Goal: Transaction & Acquisition: Book appointment/travel/reservation

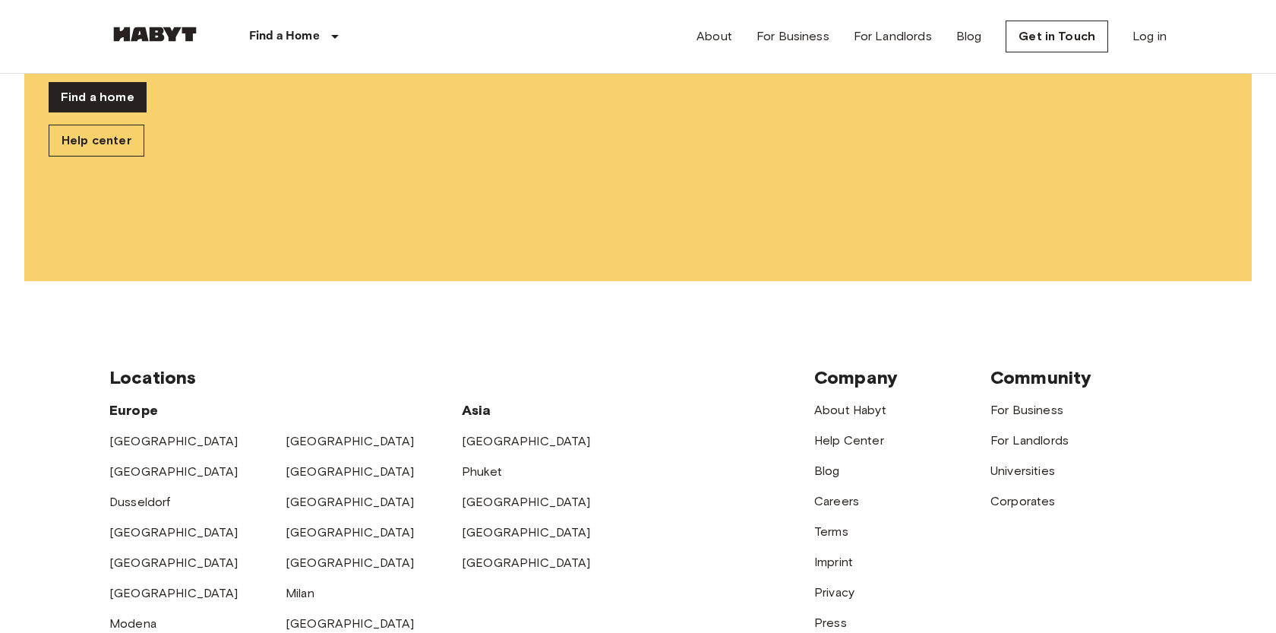
scroll to position [340, 0]
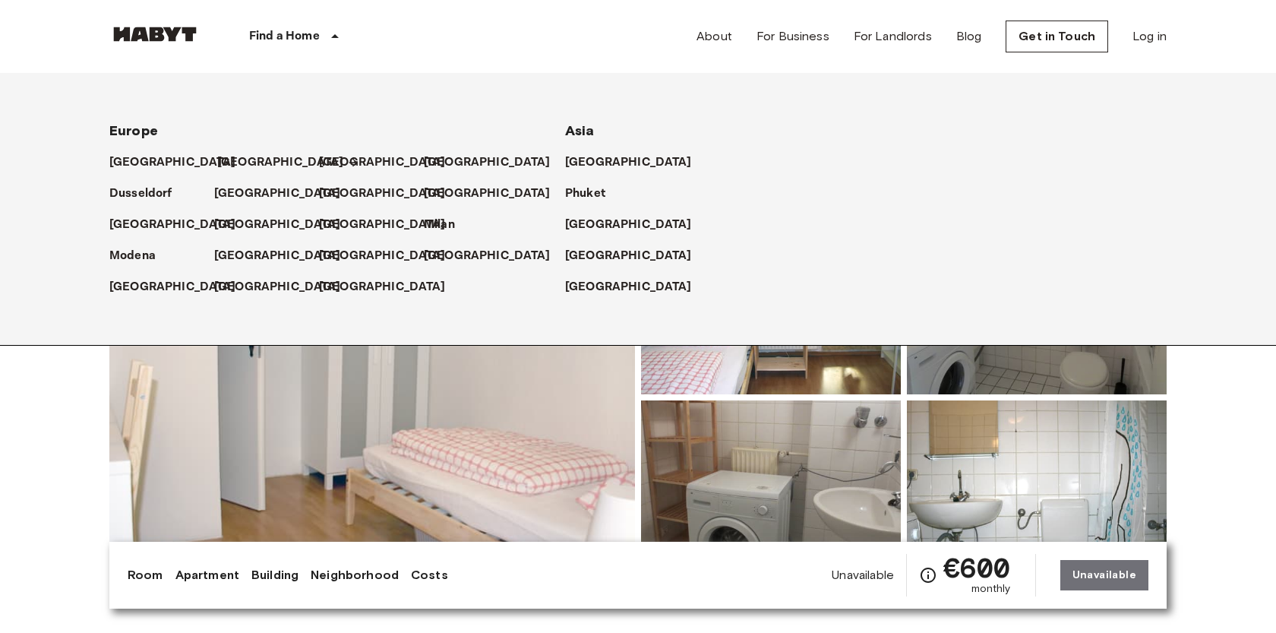
click at [223, 165] on p "[GEOGRAPHIC_DATA]" at bounding box center [280, 162] width 127 height 18
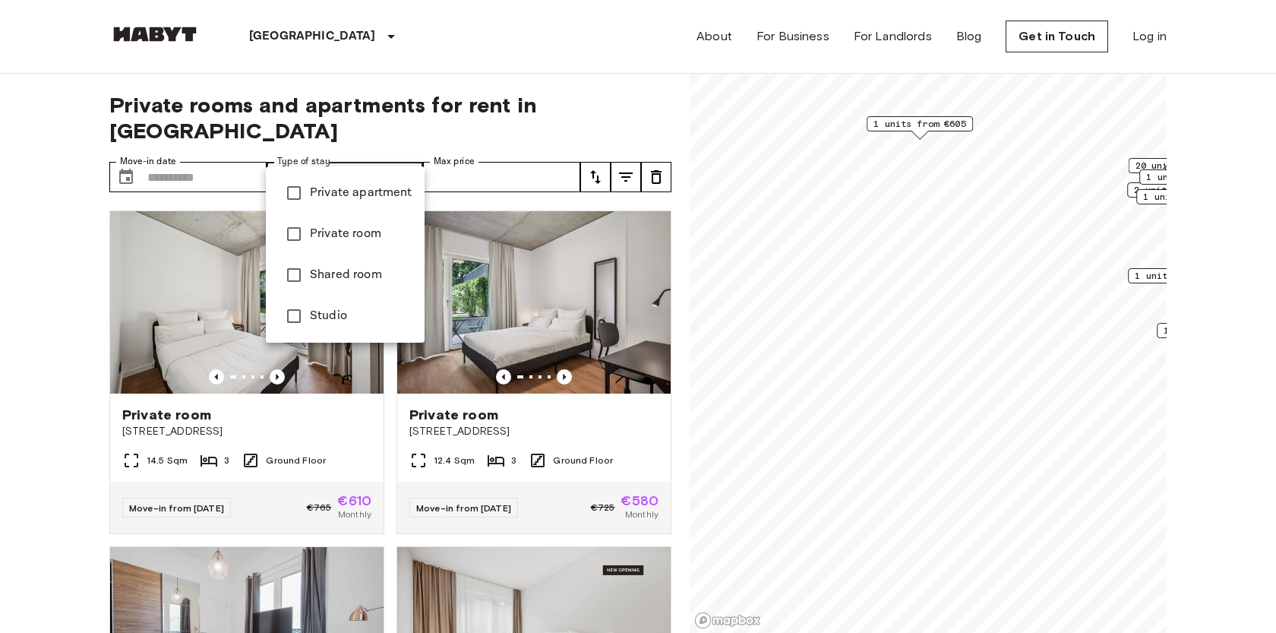
click at [333, 311] on span "Studio" at bounding box center [361, 316] width 103 height 18
type input "******"
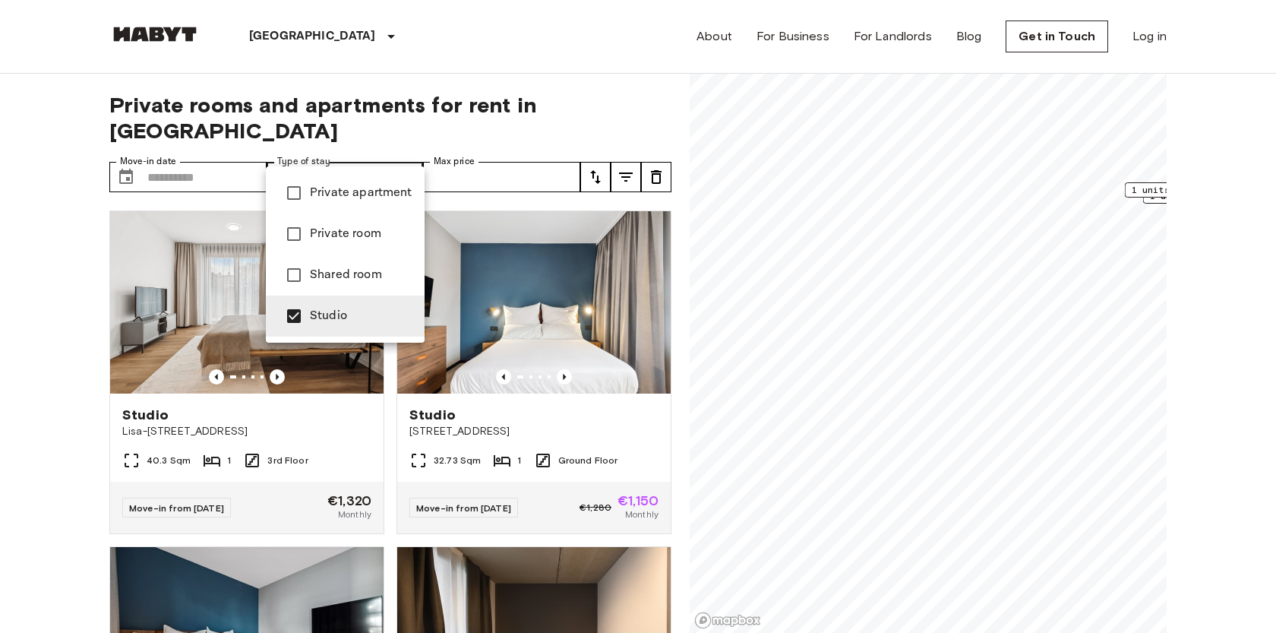
click at [19, 461] on div at bounding box center [638, 316] width 1276 height 633
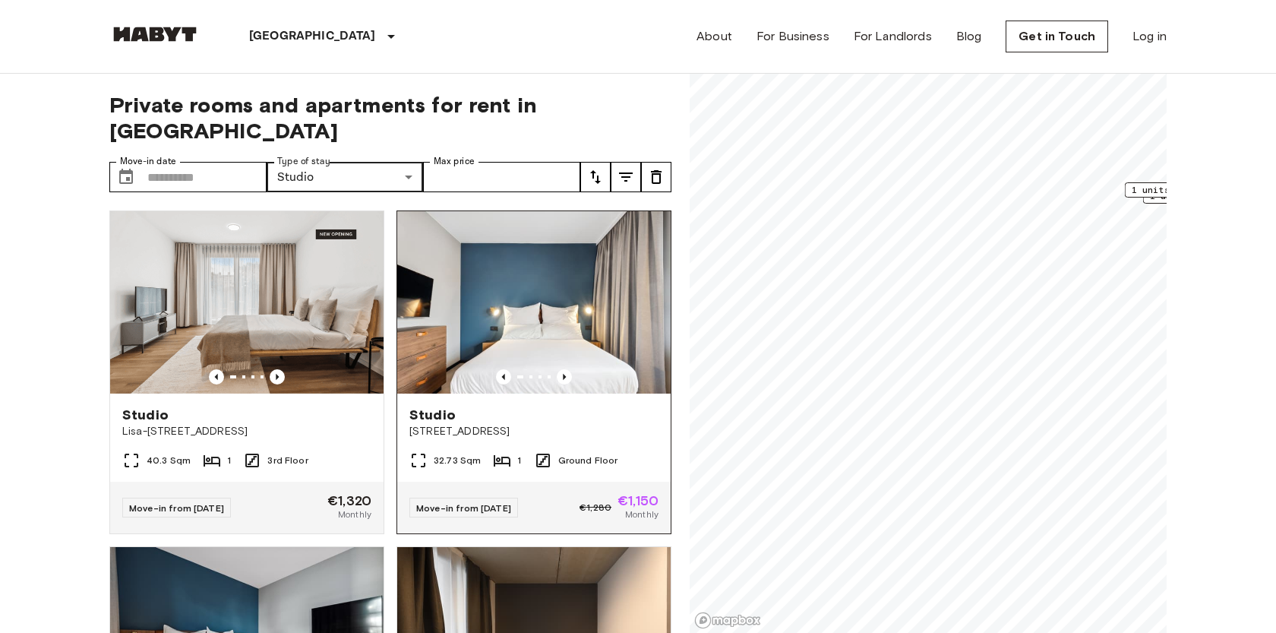
click at [495, 406] on div "Studio" at bounding box center [533, 415] width 249 height 18
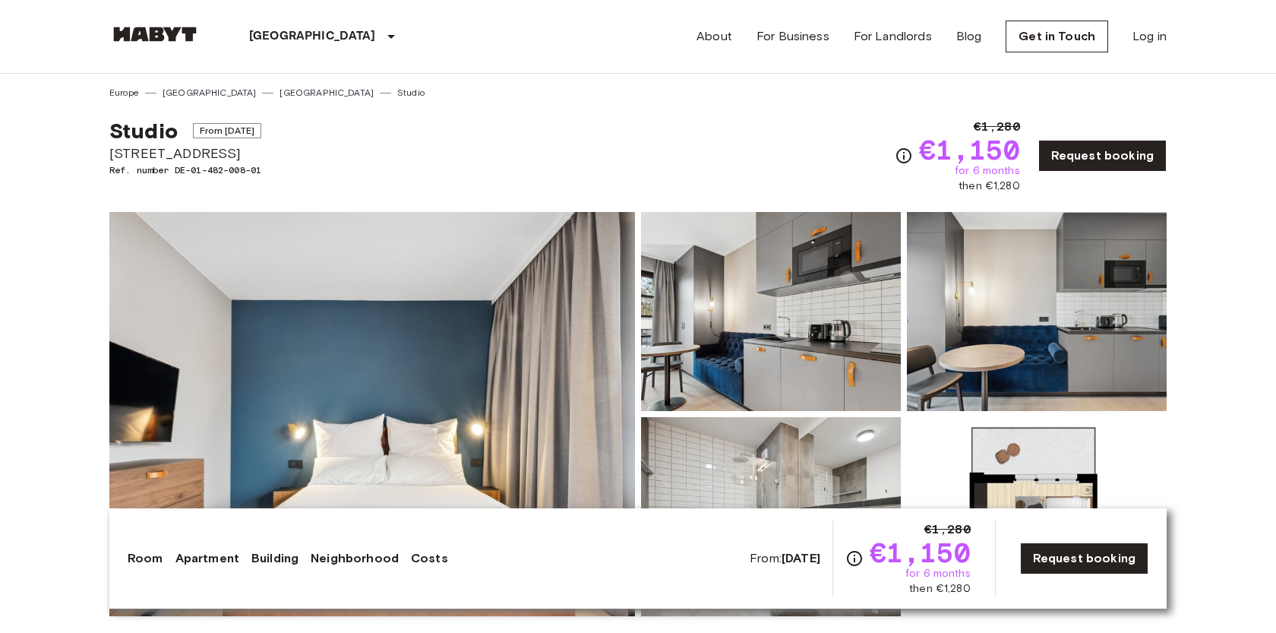
drag, startPoint x: 218, startPoint y: 128, endPoint x: 285, endPoint y: 128, distance: 66.9
click at [285, 129] on div "Studio From Nov 4 2025 Fischerstraße 11 Ref. number DE-01-482-008-01 €1,280 €1,…" at bounding box center [637, 147] width 1057 height 94
copy span "Nov 4 2025"
drag, startPoint x: 109, startPoint y: 124, endPoint x: 175, endPoint y: 128, distance: 66.2
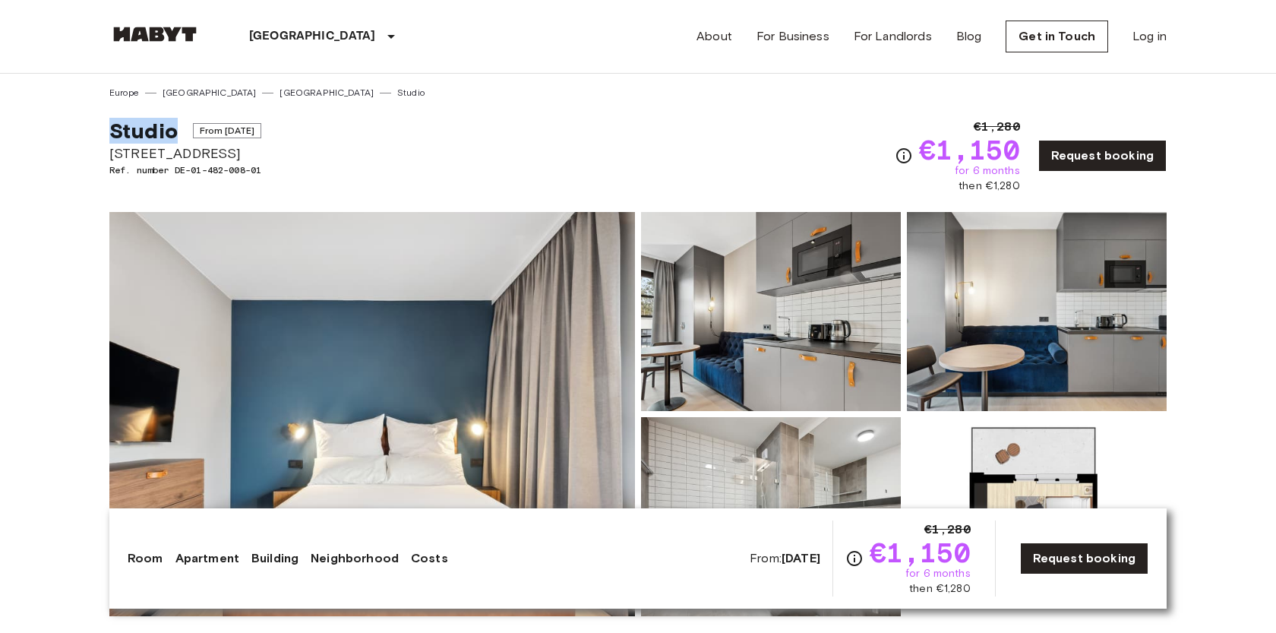
copy span "Studio"
drag, startPoint x: 217, startPoint y: 150, endPoint x: 58, endPoint y: 146, distance: 159.6
copy span "[STREET_ADDRESS]"
drag, startPoint x: 931, startPoint y: 145, endPoint x: 1026, endPoint y: 162, distance: 97.2
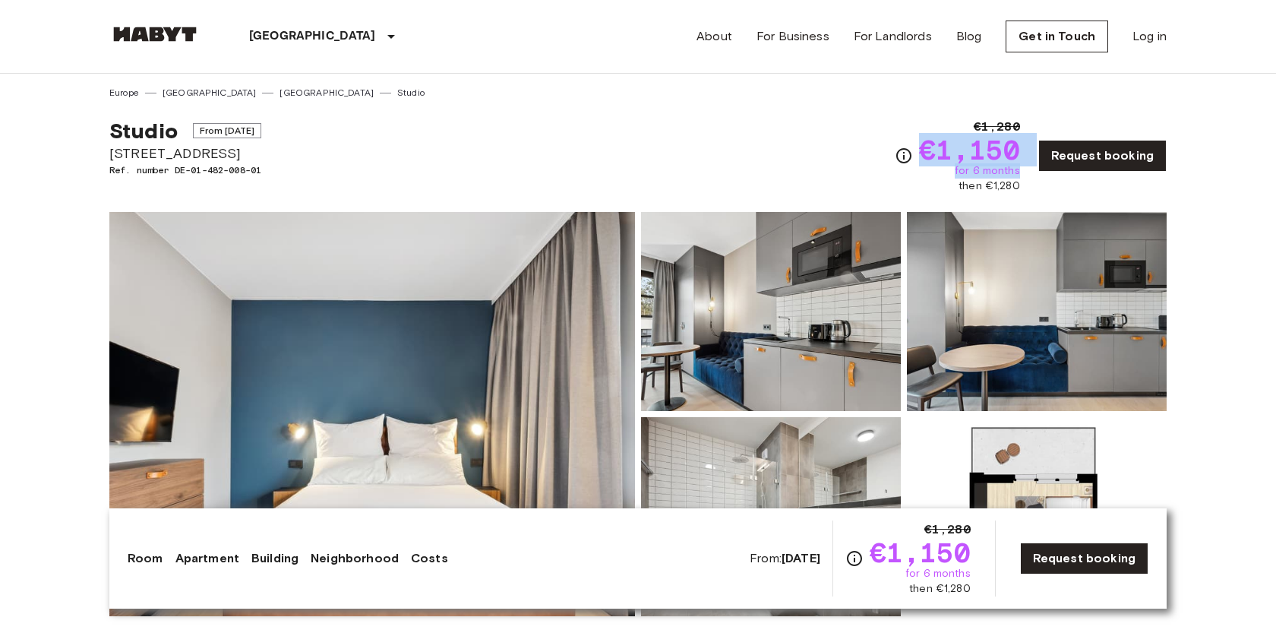
click at [1027, 163] on div "€1,280 €1,150 for 6 months then €1,280 Request booking" at bounding box center [1031, 156] width 272 height 76
copy span "€1,150"
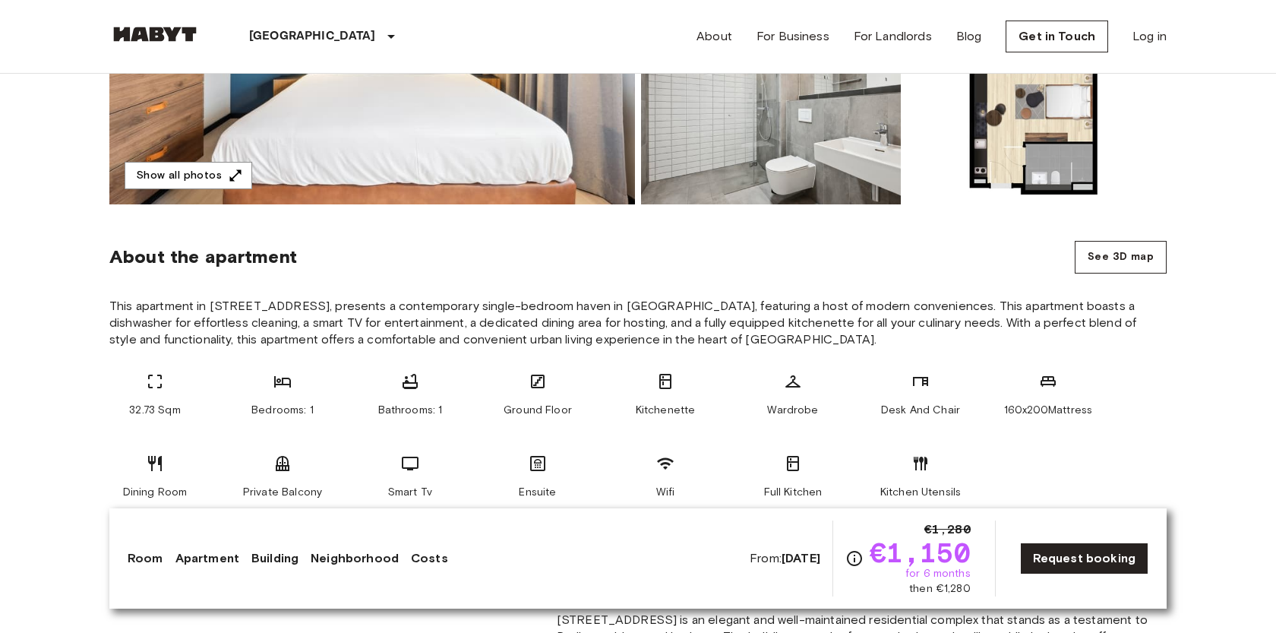
scroll to position [417, 0]
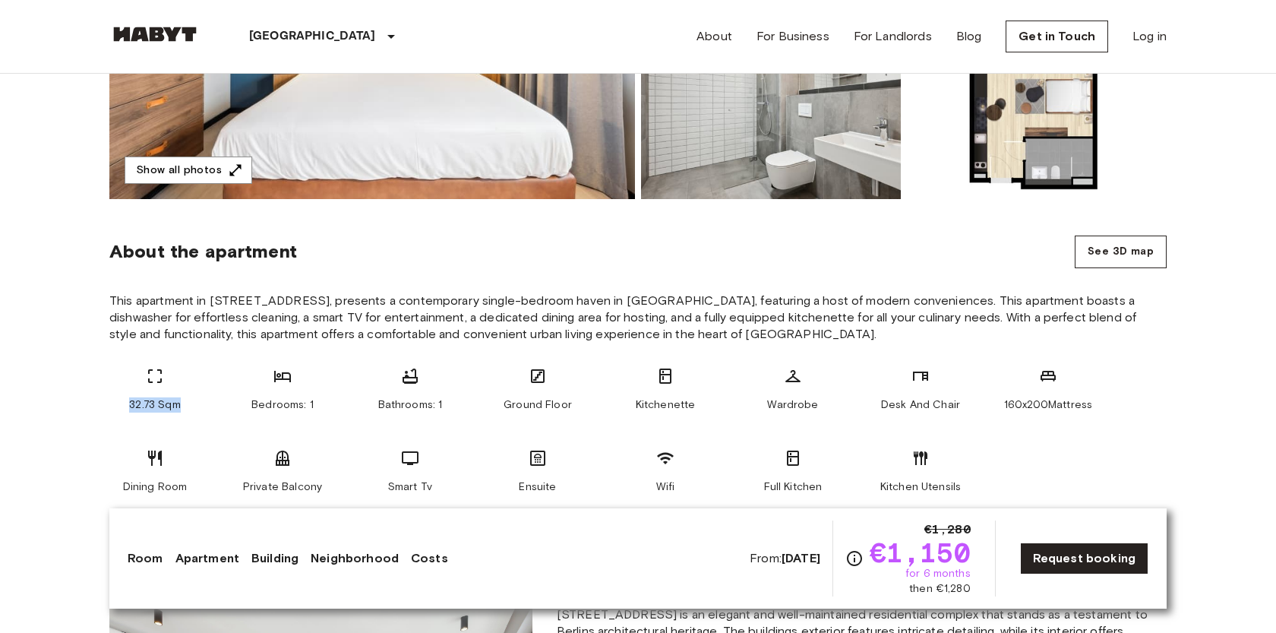
drag, startPoint x: 127, startPoint y: 408, endPoint x: 189, endPoint y: 405, distance: 62.4
click at [190, 406] on div "32.73 Sqm" at bounding box center [154, 390] width 91 height 46
copy span "32.73 Sqm"
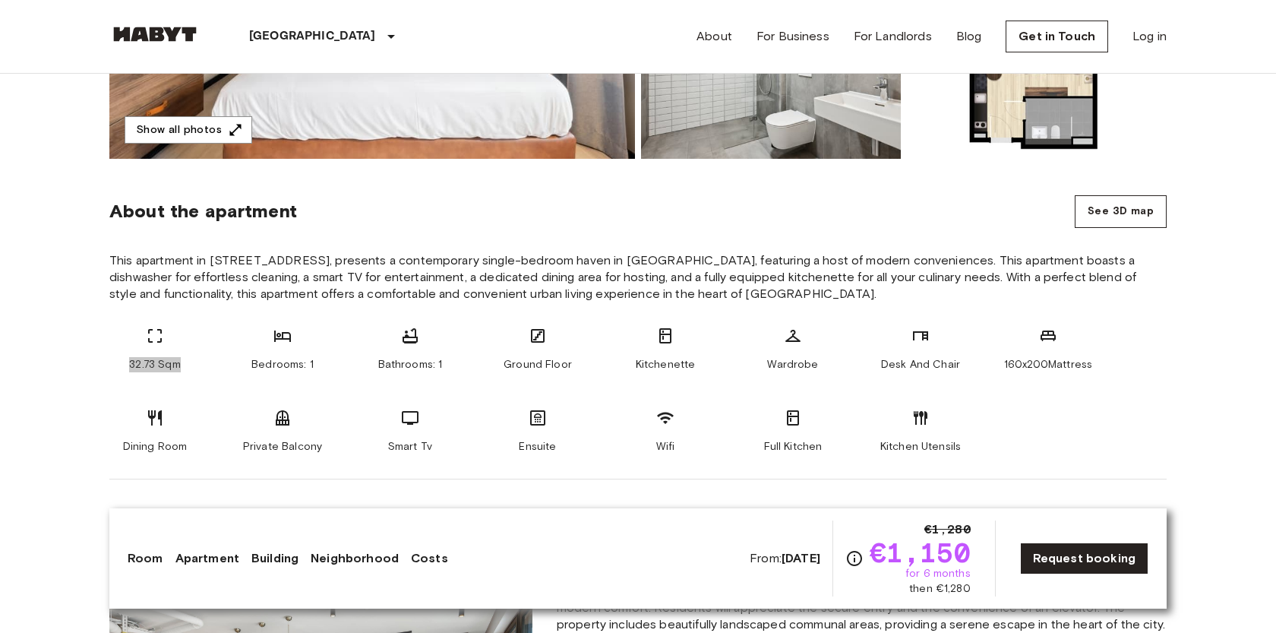
scroll to position [155, 0]
